Goal: Task Accomplishment & Management: Manage account settings

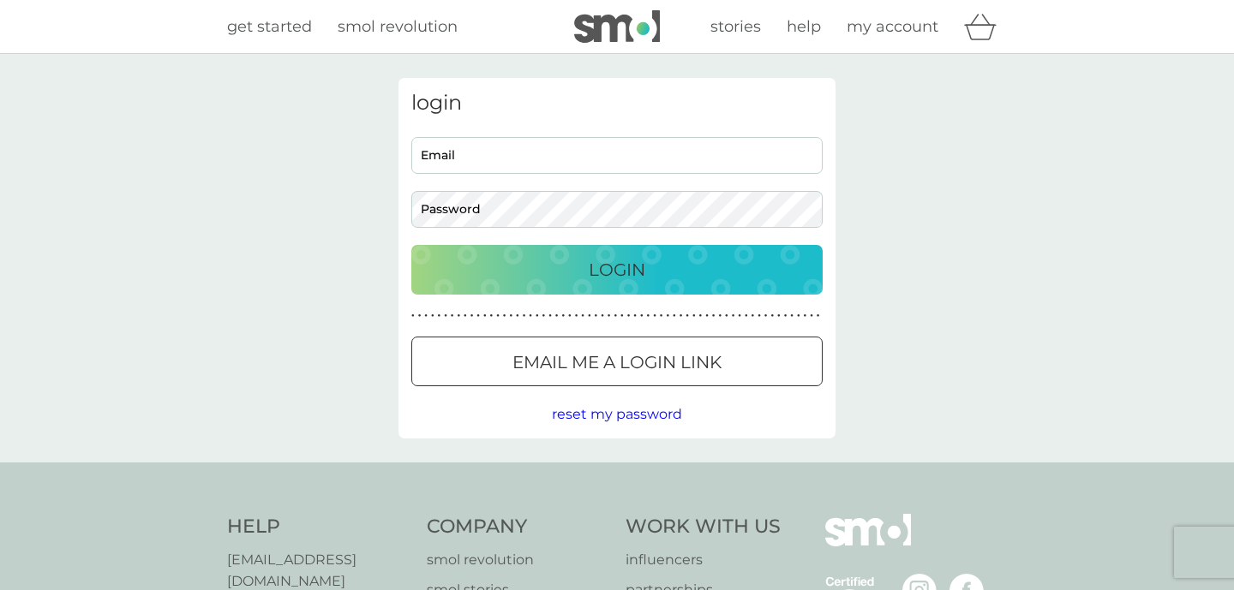
click at [654, 139] on input "Email" at bounding box center [616, 155] width 411 height 37
paste input "neilbuysstuff@gmail.com"
type input "neilbuysstuff@gmail.com"
click at [916, 223] on div "login neilbuysstuff@gmail.com Email Password Login ● ● ● ● ● ● ● ● ● ● ● ● ● ● …" at bounding box center [617, 258] width 1234 height 409
click at [684, 261] on div "Login" at bounding box center [616, 269] width 377 height 27
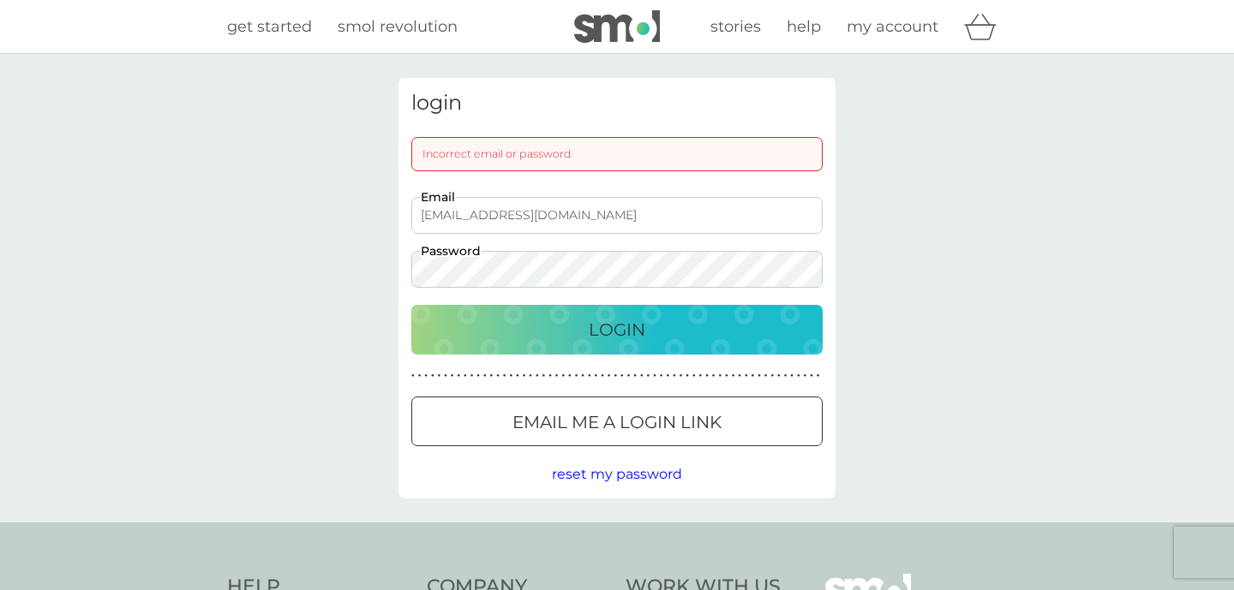
click at [617, 469] on span "reset my password" at bounding box center [617, 474] width 130 height 16
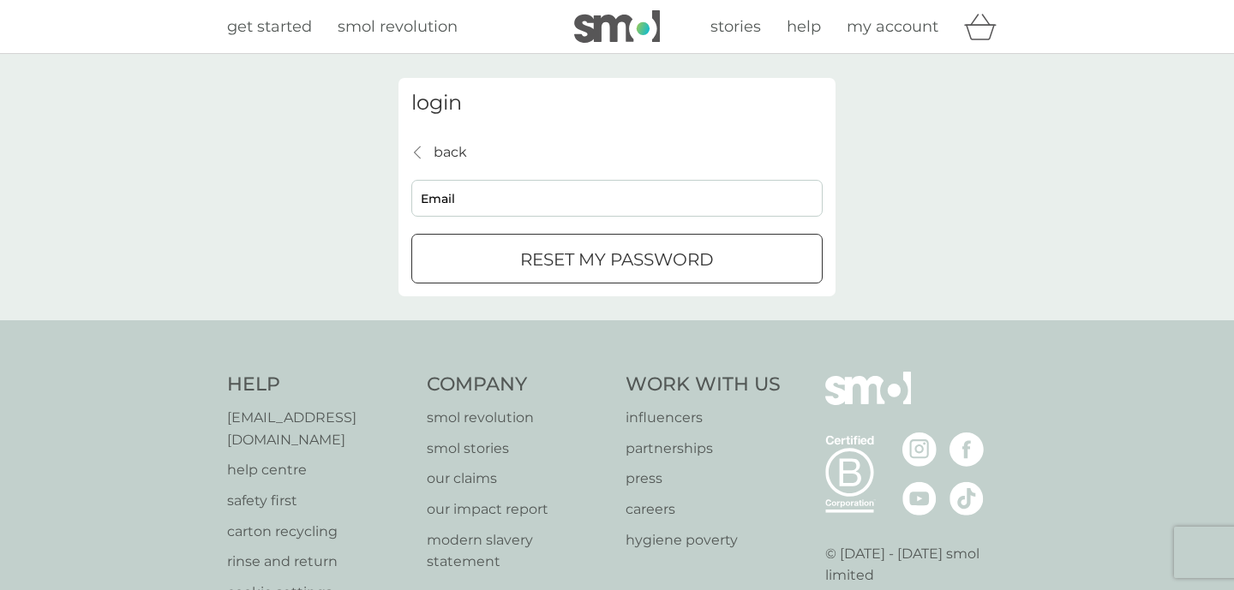
click at [612, 206] on input "Email" at bounding box center [616, 198] width 411 height 37
type input "neilbuysstuff@gmail.com"
click at [893, 267] on div "login back back neilbuysstuff@gmail.com Email reset my password" at bounding box center [617, 187] width 1234 height 266
click at [701, 258] on p "reset my password" at bounding box center [617, 259] width 194 height 27
